Goal: Task Accomplishment & Management: Manage account settings

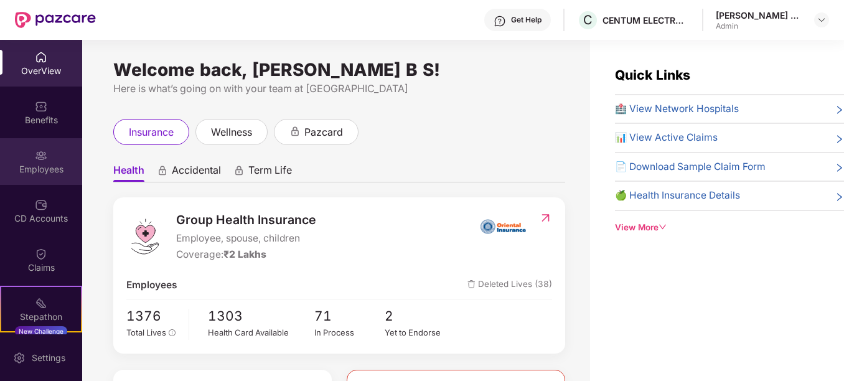
click at [35, 161] on img at bounding box center [41, 155] width 12 height 12
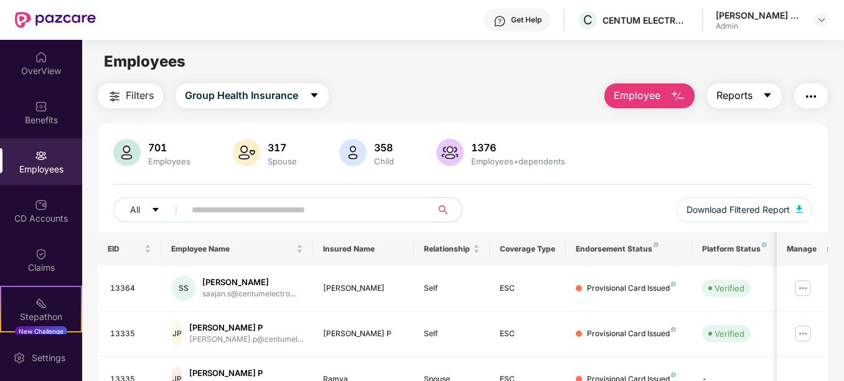
click at [763, 104] on button "Reports" at bounding box center [744, 95] width 75 height 25
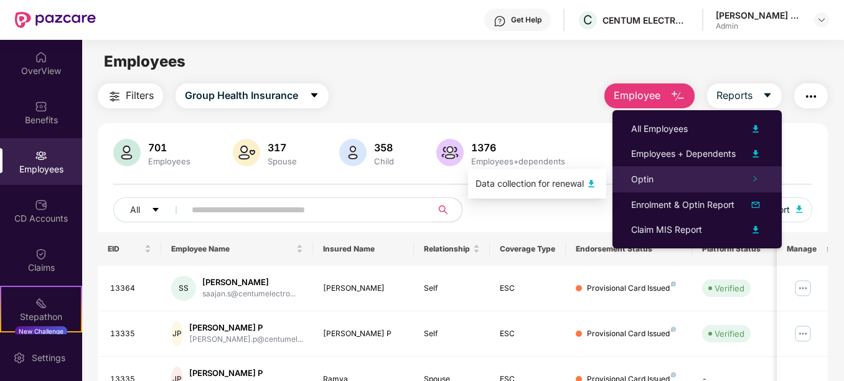
click at [756, 179] on icon "right" at bounding box center [755, 179] width 6 height 6
click at [594, 182] on img at bounding box center [591, 183] width 15 height 15
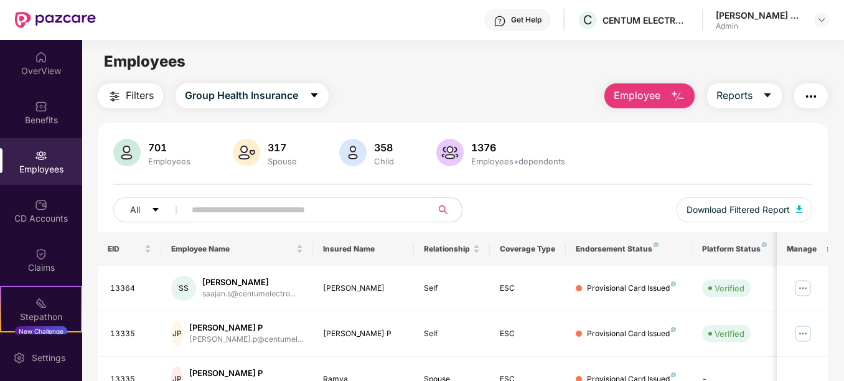
click at [804, 59] on div "Employees" at bounding box center [462, 62] width 761 height 24
click at [817, 22] on img at bounding box center [822, 20] width 10 height 10
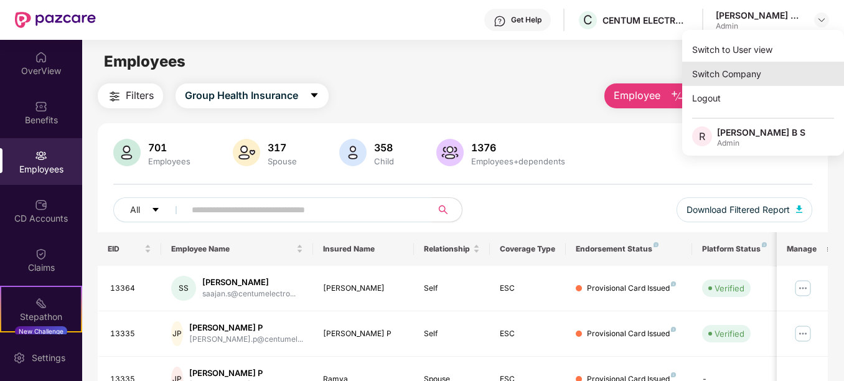
click at [705, 68] on div "Switch Company" at bounding box center [763, 74] width 162 height 24
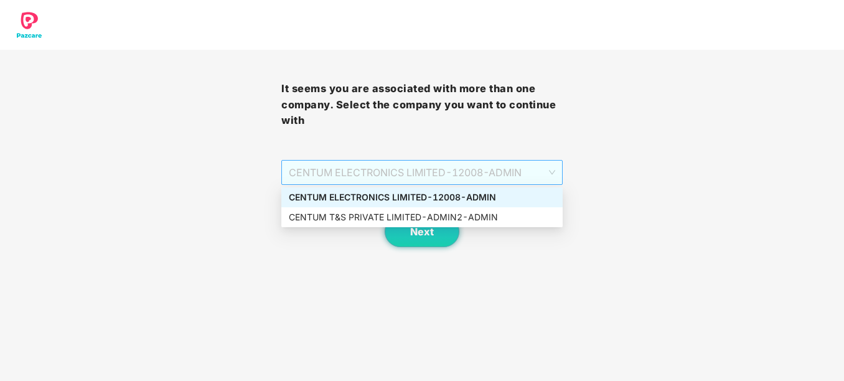
click at [541, 162] on span "CENTUM ELECTRONICS LIMITED - 12008 - ADMIN" at bounding box center [422, 173] width 266 height 24
click at [470, 215] on div "CENTUM T&S PRIVATE LIMITED - ADMIN2 - ADMIN" at bounding box center [422, 217] width 266 height 14
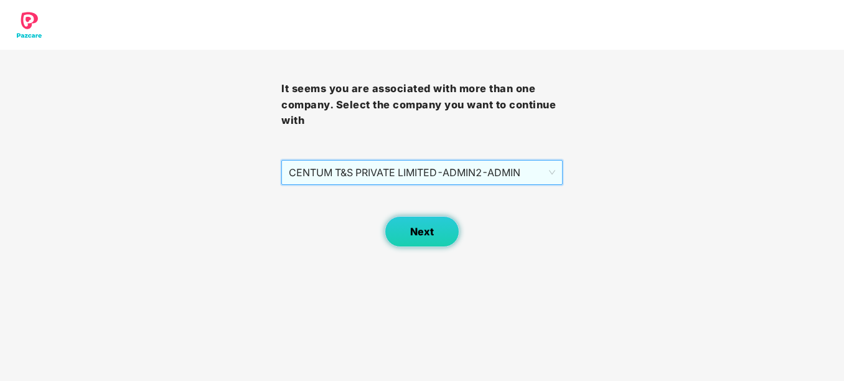
click at [438, 232] on button "Next" at bounding box center [422, 231] width 75 height 31
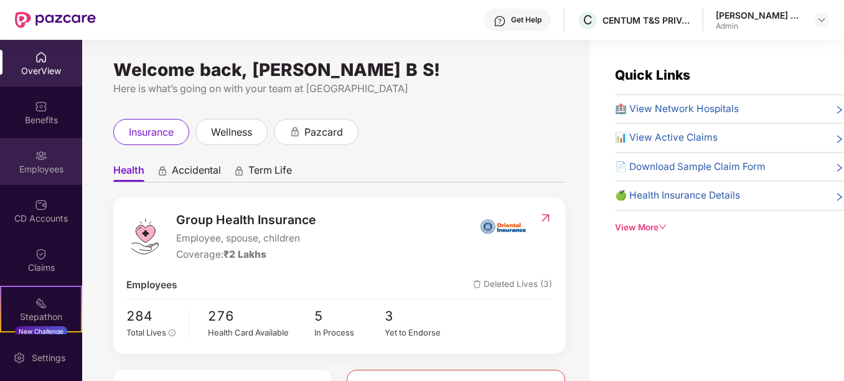
click at [62, 155] on div "Employees" at bounding box center [41, 161] width 82 height 47
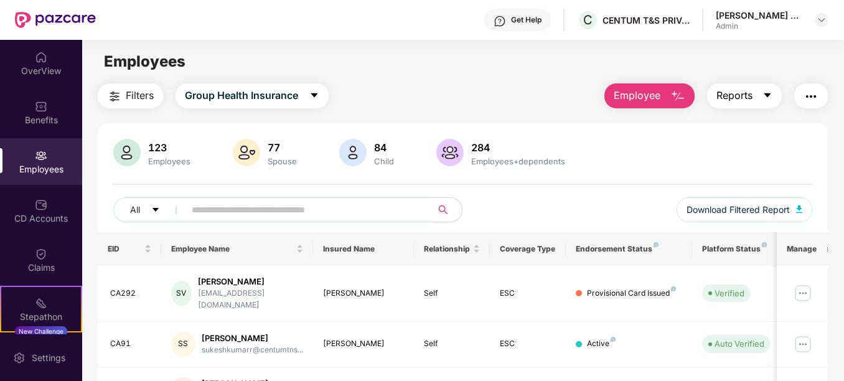
click at [768, 91] on icon "caret-down" at bounding box center [768, 95] width 10 height 10
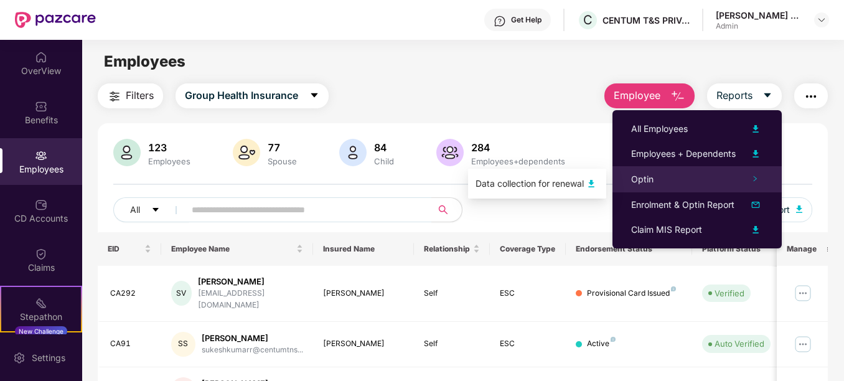
click at [750, 178] on div "Optin" at bounding box center [697, 179] width 169 height 26
click at [588, 180] on img at bounding box center [591, 183] width 15 height 15
